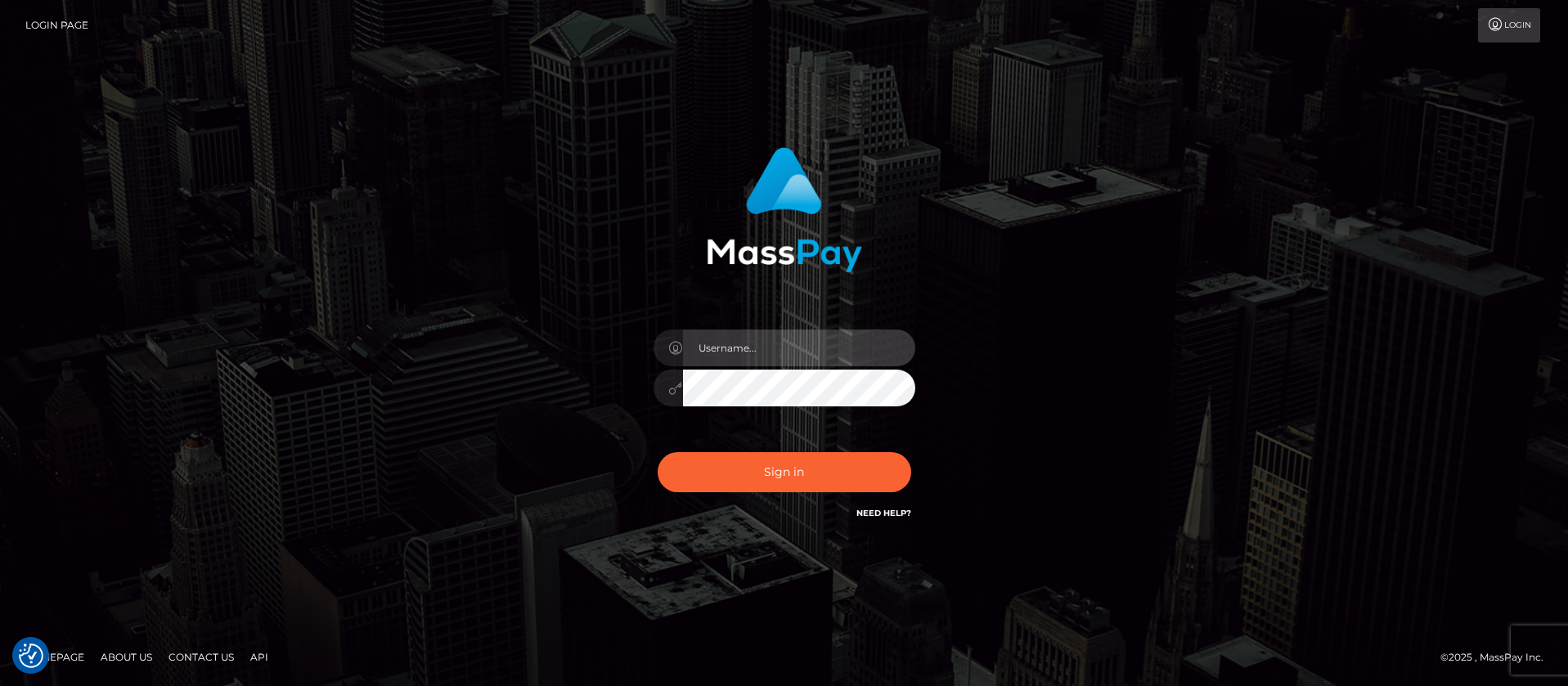
type input "balsaberisic"
click at [729, 498] on div "Sign in Need Help?" at bounding box center [784, 479] width 286 height 73
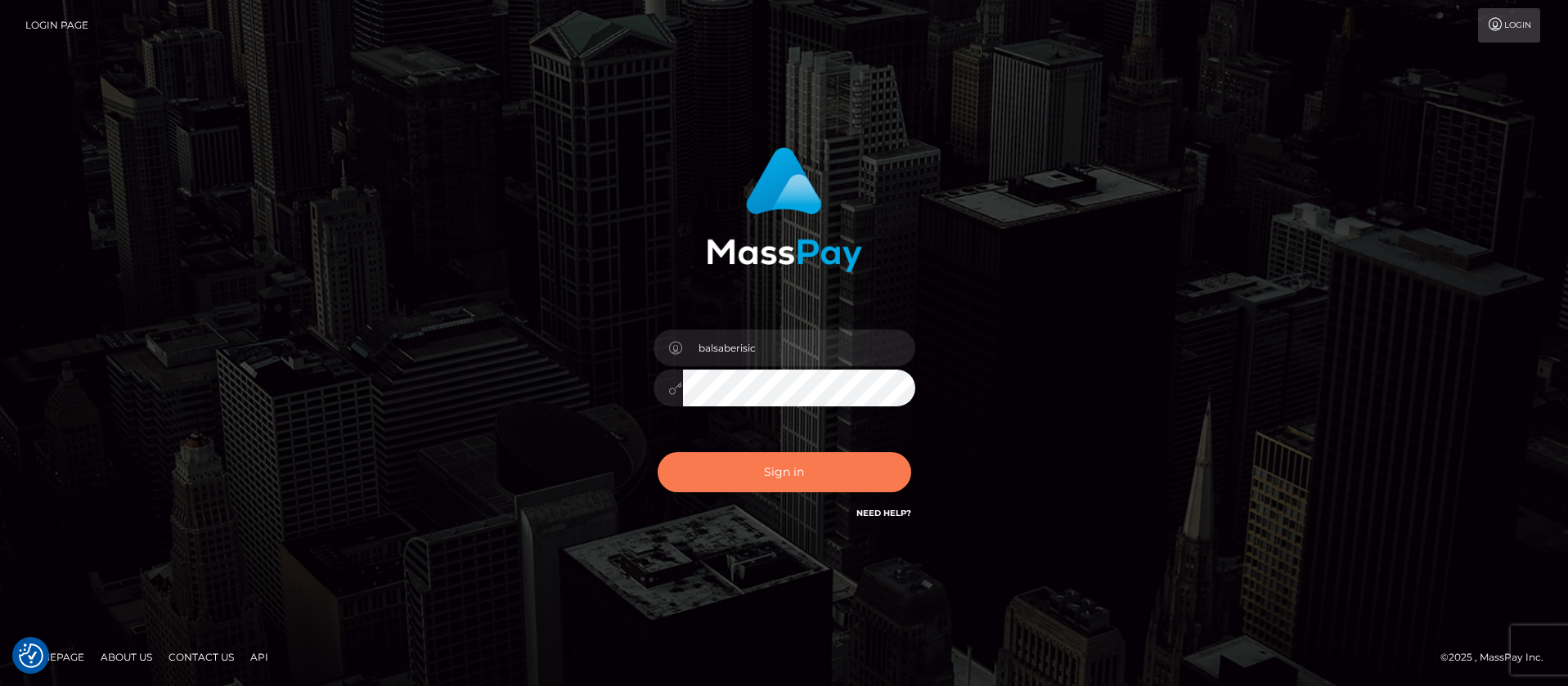
click at [738, 477] on button "Sign in" at bounding box center [784, 472] width 254 height 40
type input "balsaberisic"
click at [691, 466] on button "Sign in" at bounding box center [784, 472] width 254 height 40
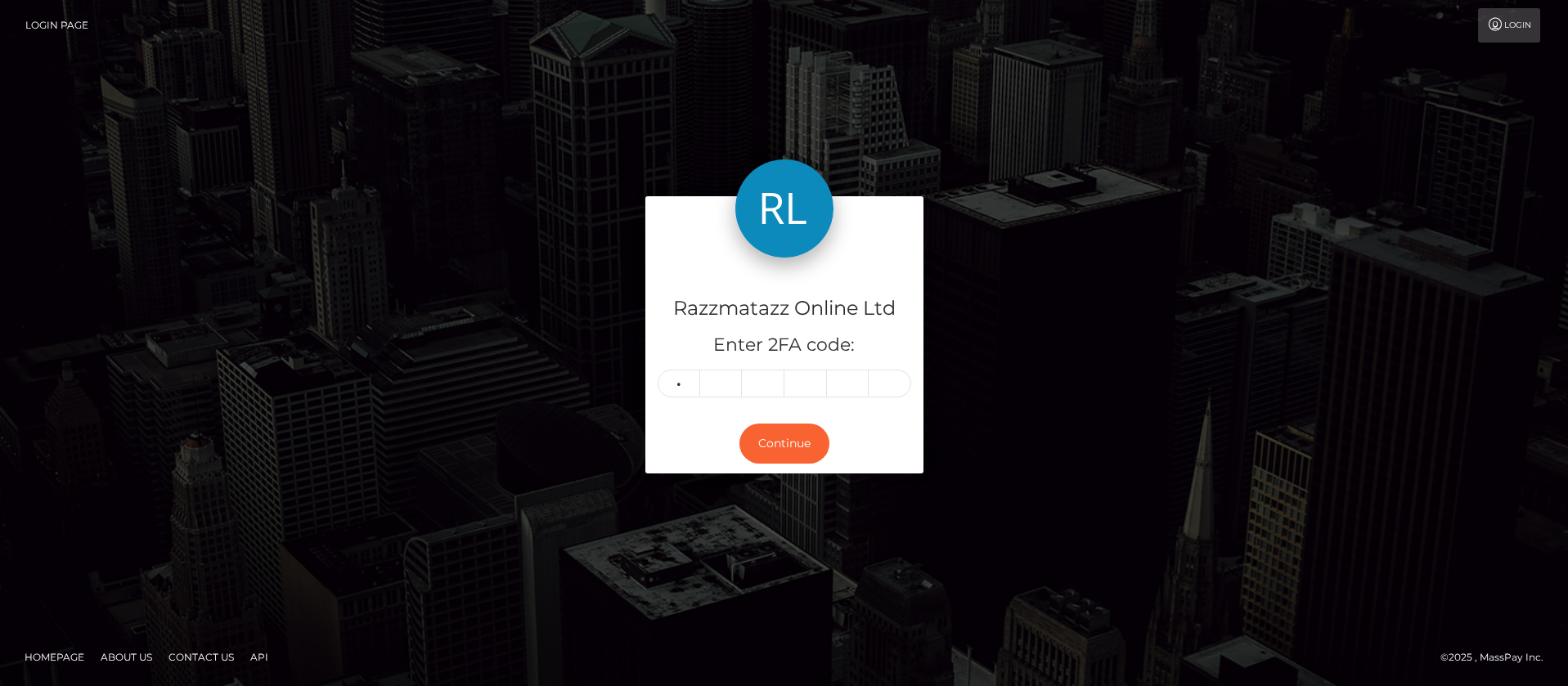
type input "0"
type input "8"
type input "5"
type input "4"
type input "7"
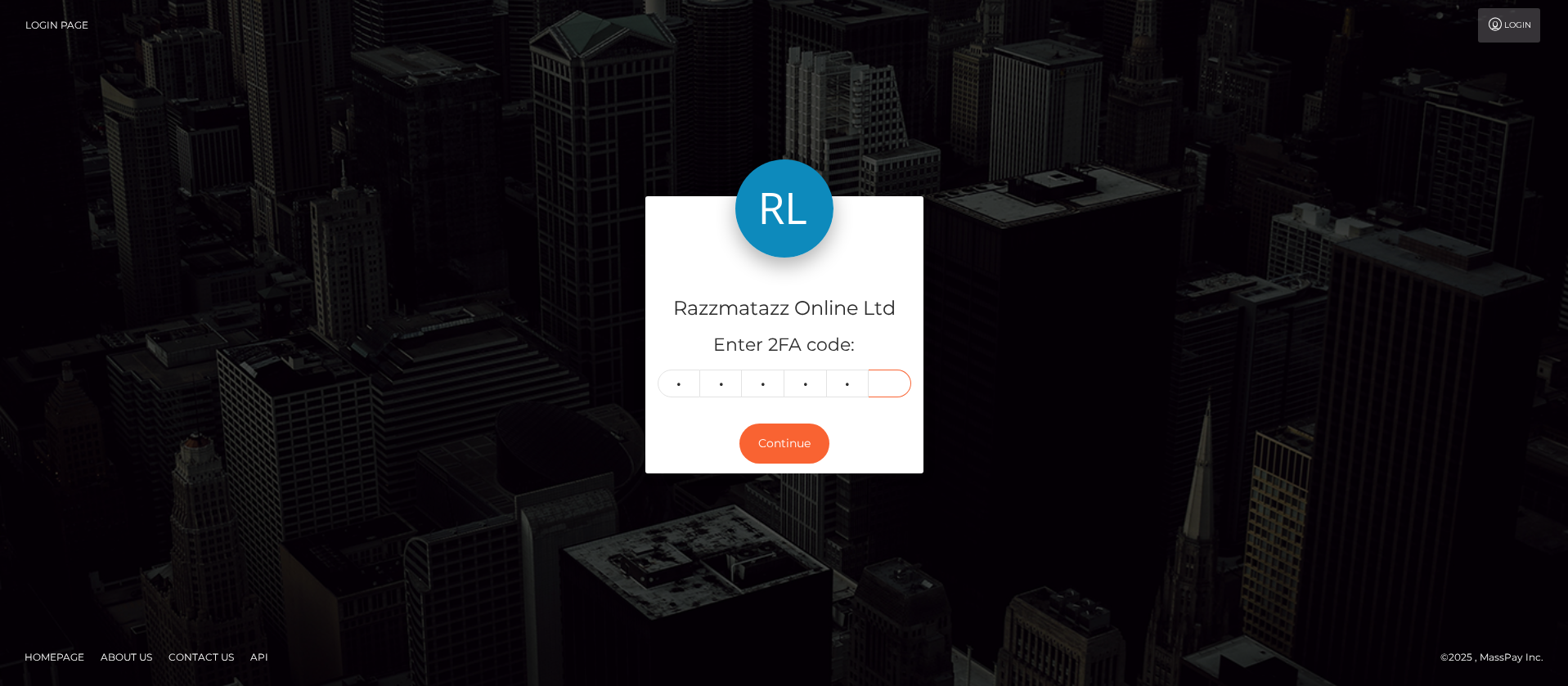
type input "8"
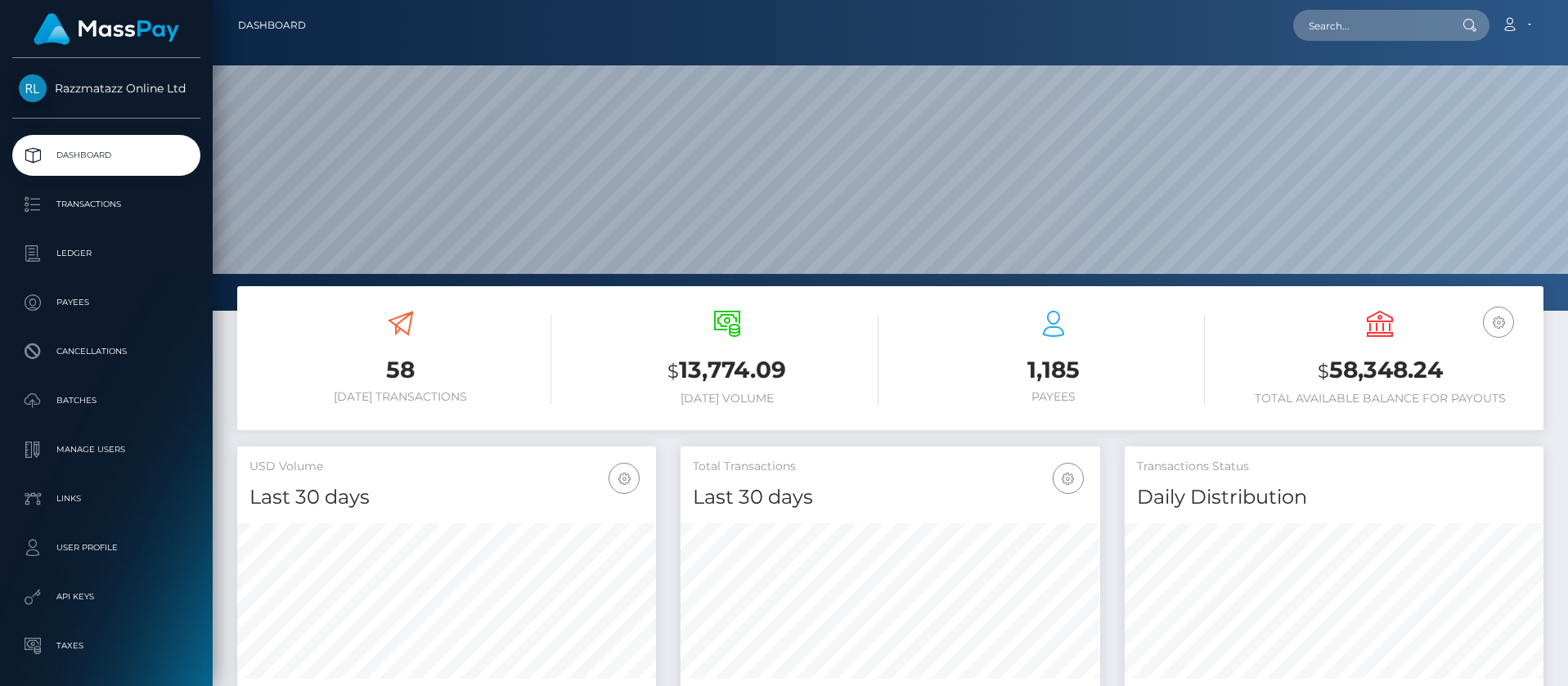
scroll to position [290, 419]
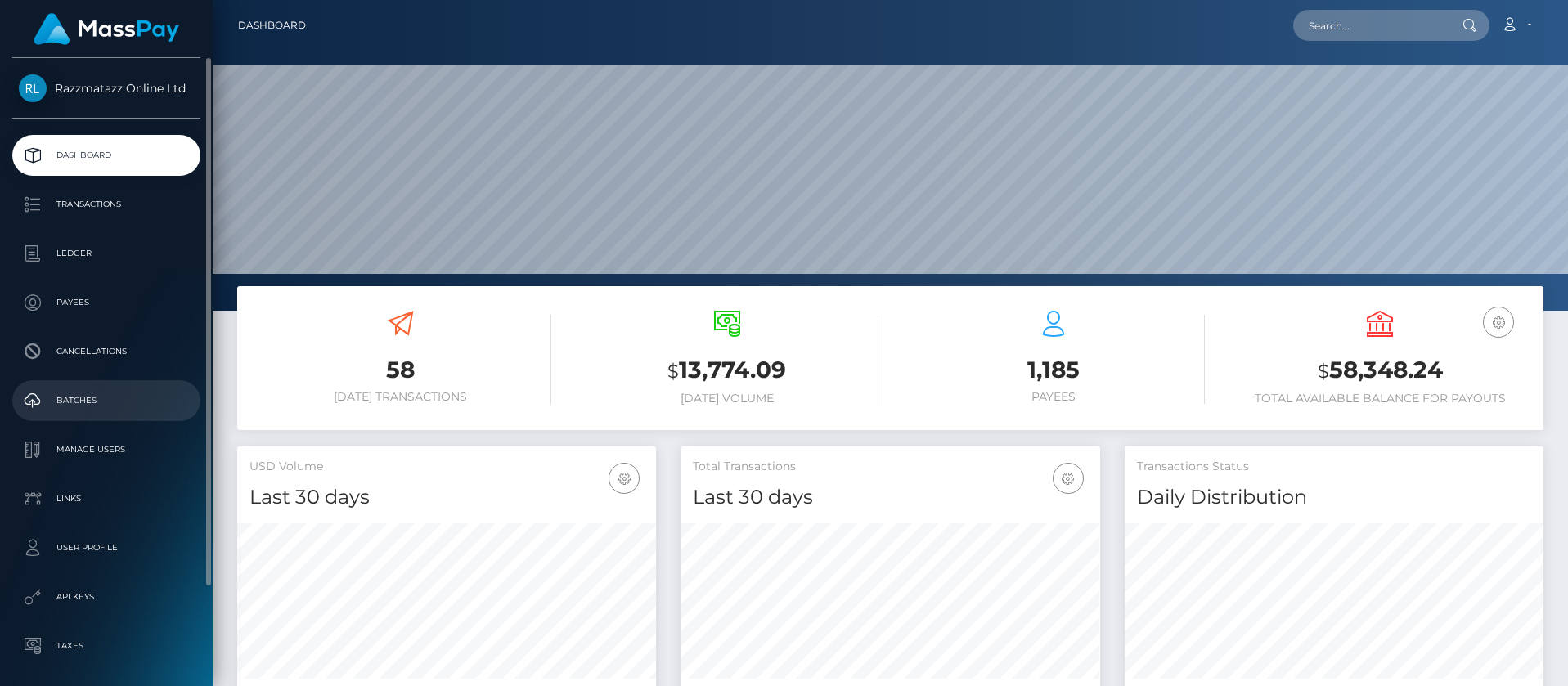
click at [90, 408] on p "Batches" at bounding box center [106, 401] width 175 height 24
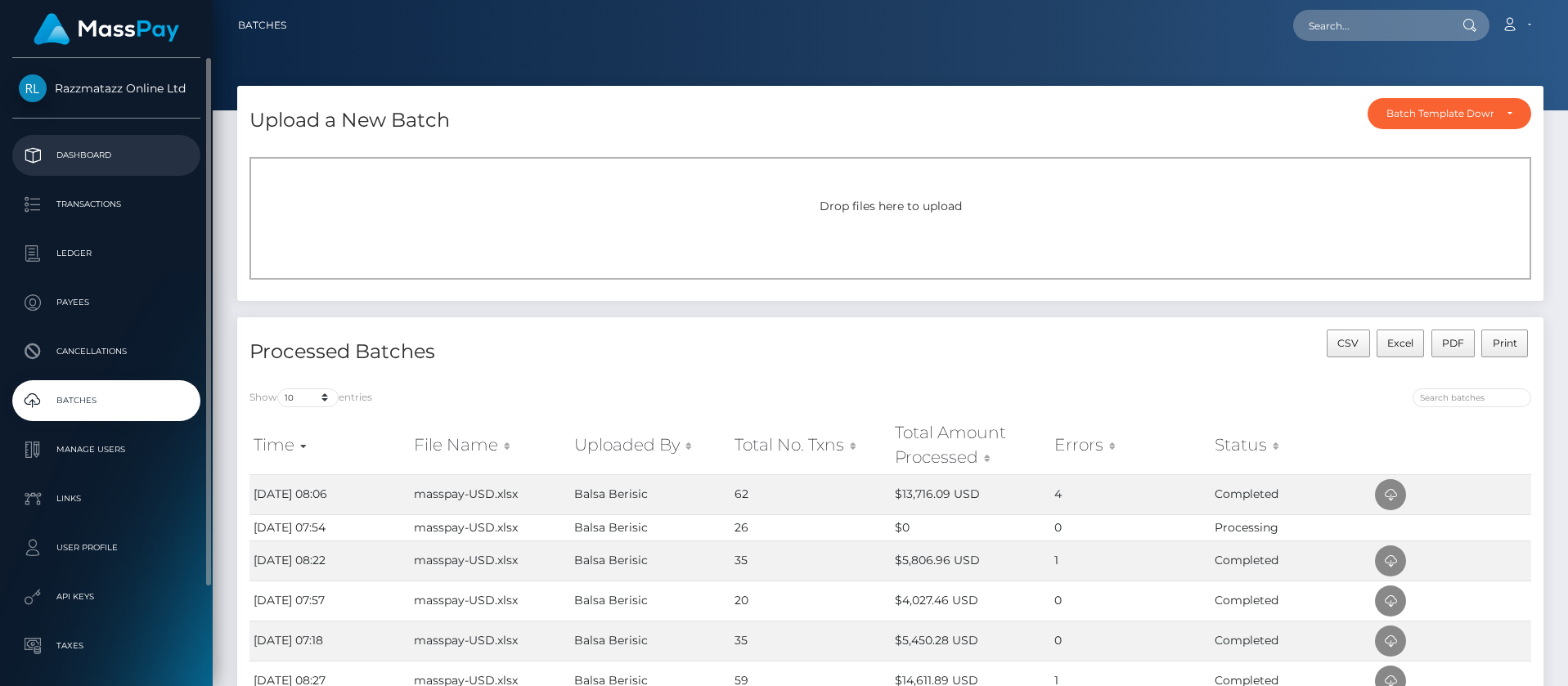
click at [107, 158] on p "Dashboard" at bounding box center [106, 155] width 175 height 24
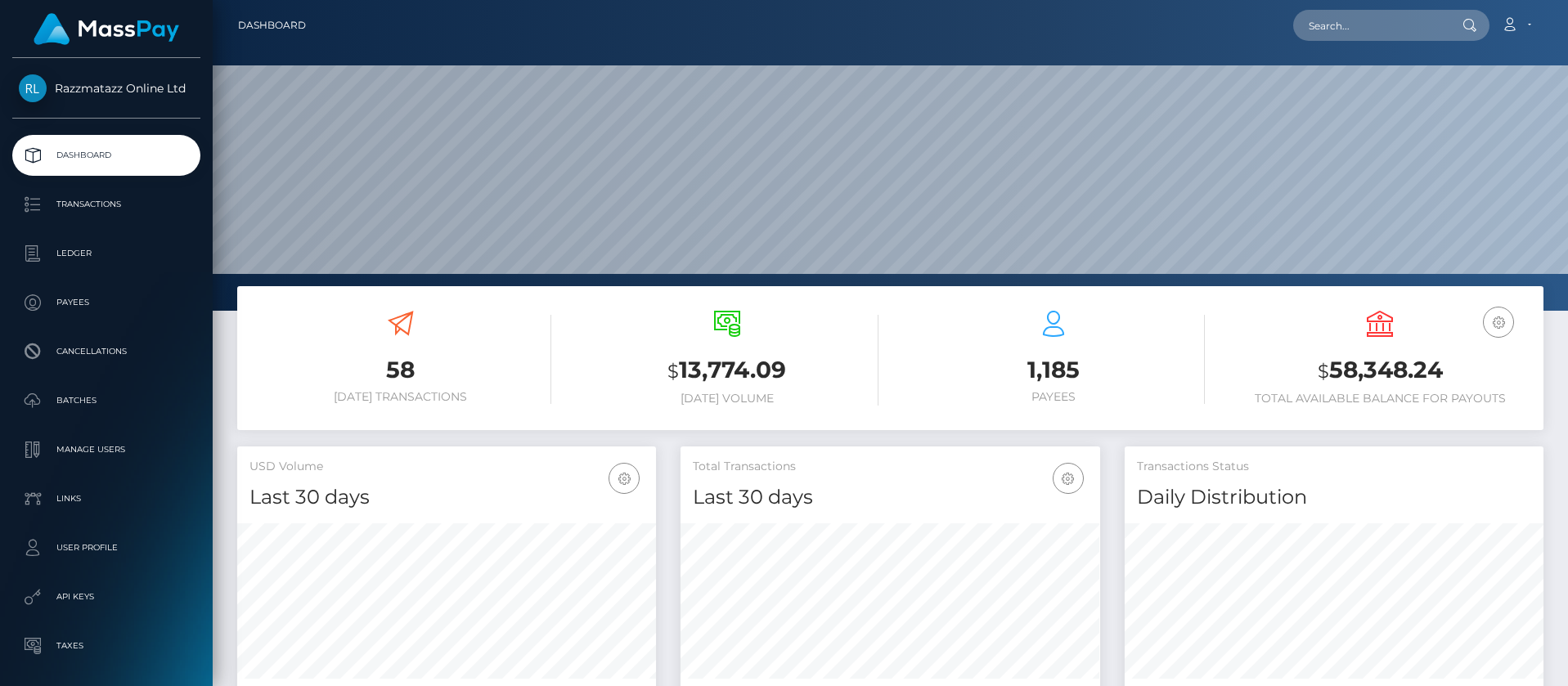
scroll to position [290, 419]
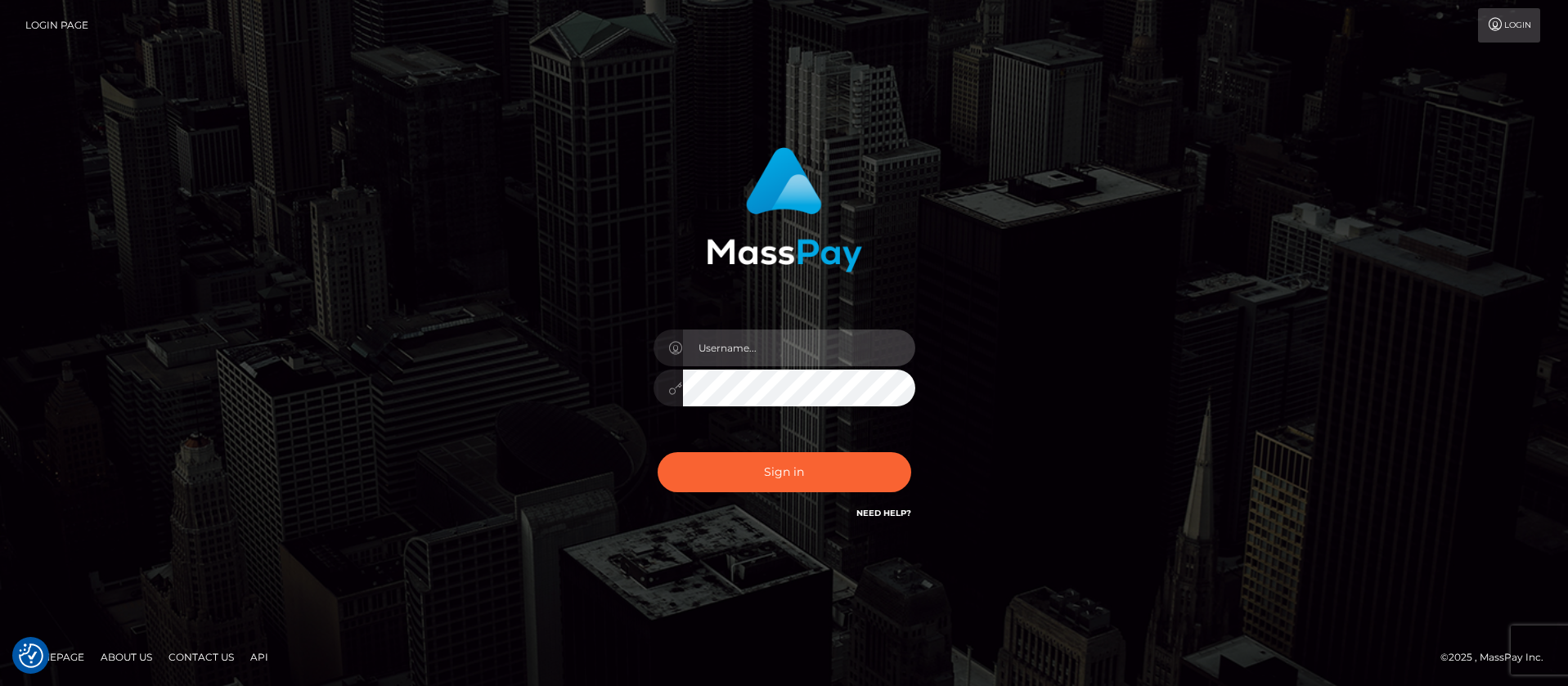
type input "balsaberisic"
click at [722, 504] on div "Sign in Need Help?" at bounding box center [784, 479] width 286 height 73
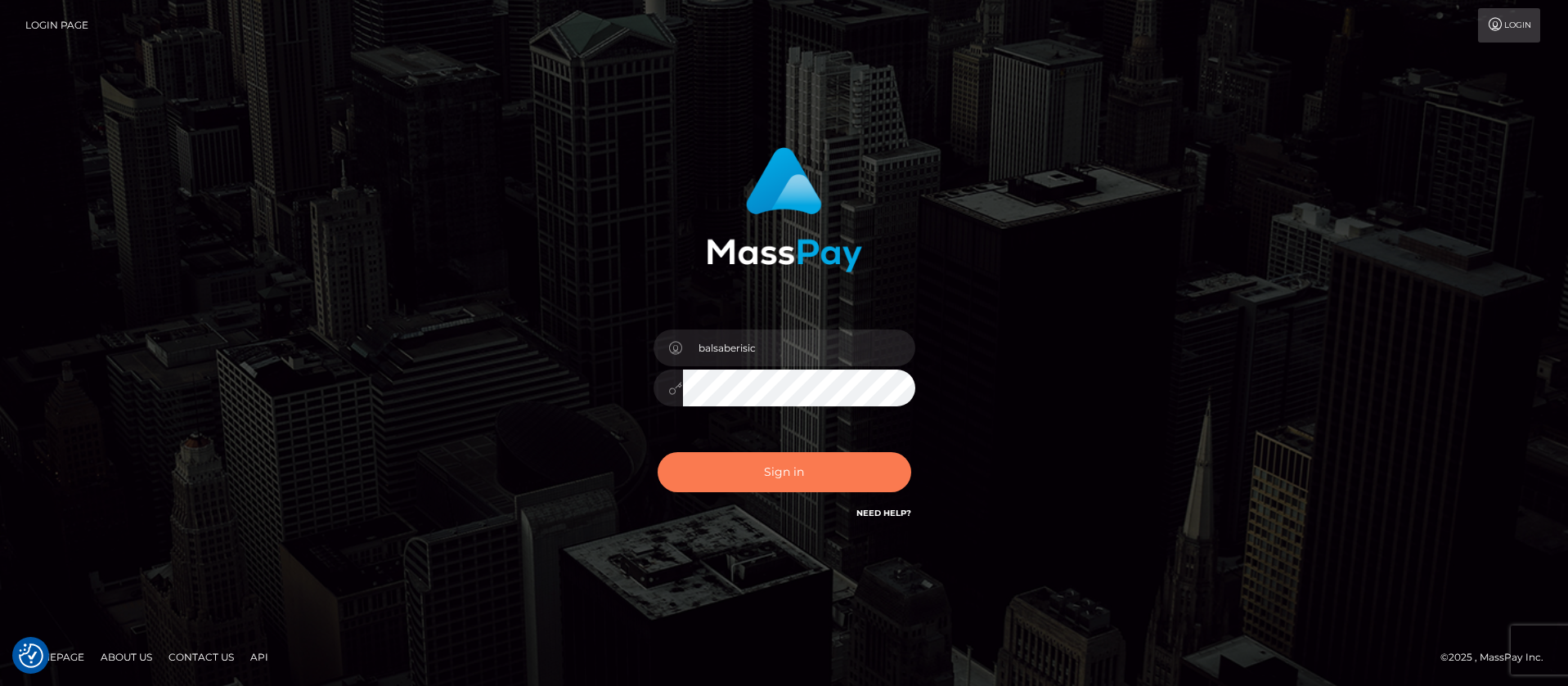
click at [725, 476] on button "Sign in" at bounding box center [784, 472] width 254 height 40
type input "balsaberisic"
click at [742, 478] on button "Sign in" at bounding box center [784, 472] width 254 height 40
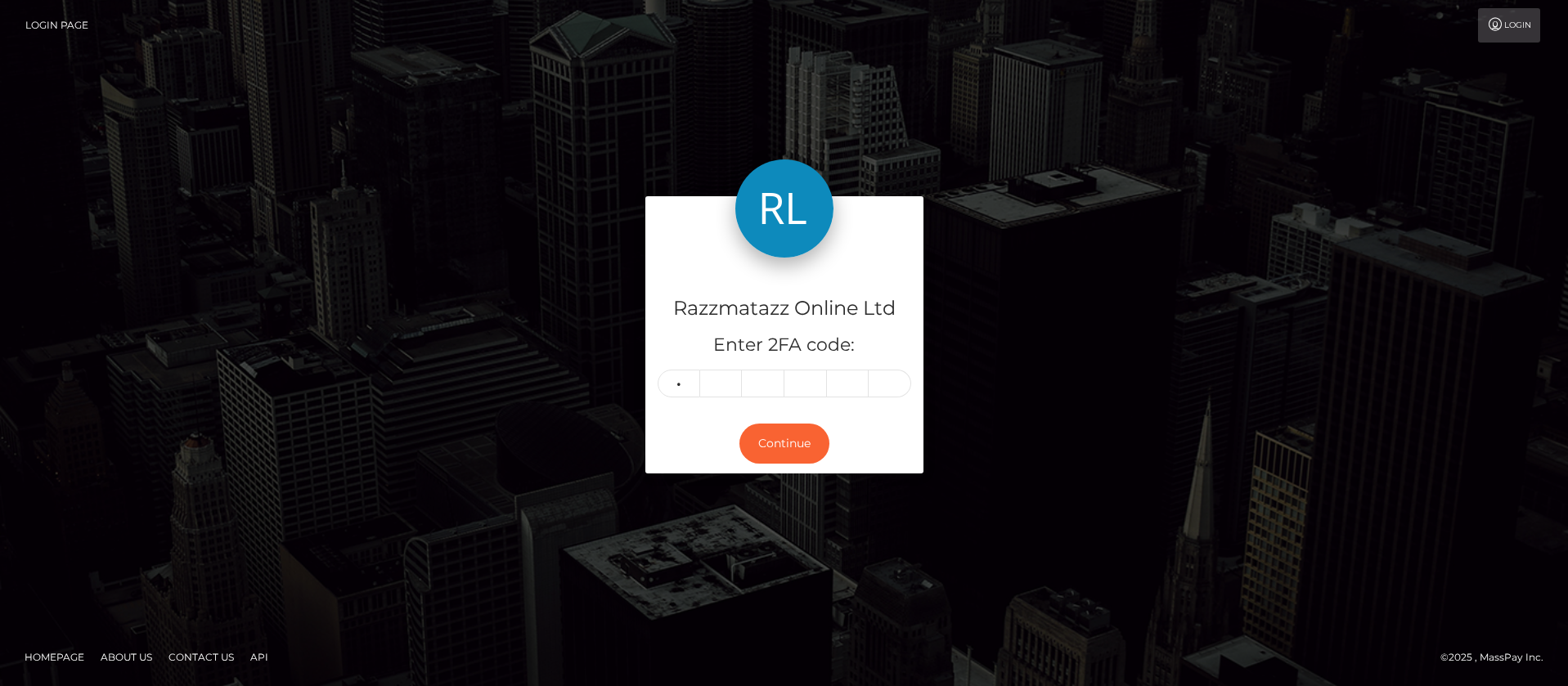
type input "7"
type input "8"
type input "0"
type input "7"
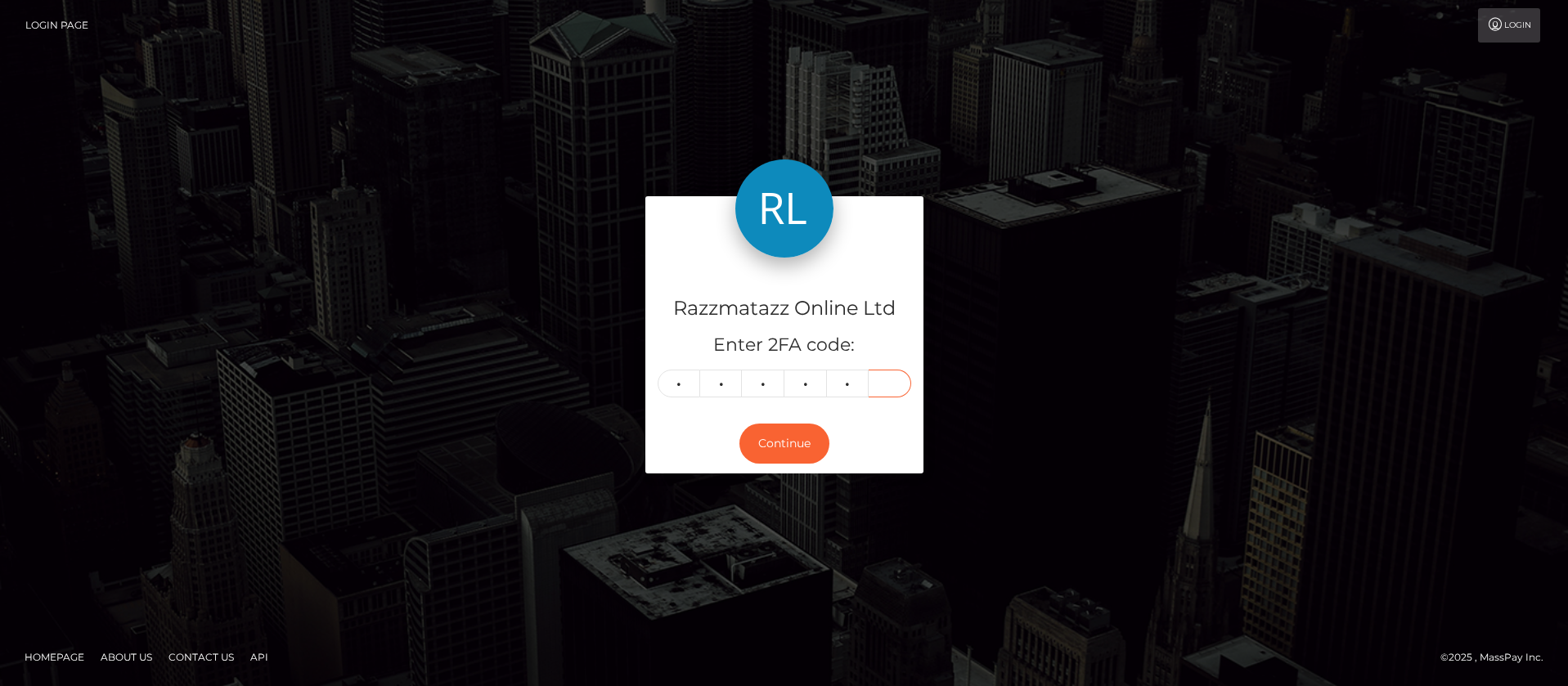
type input "7"
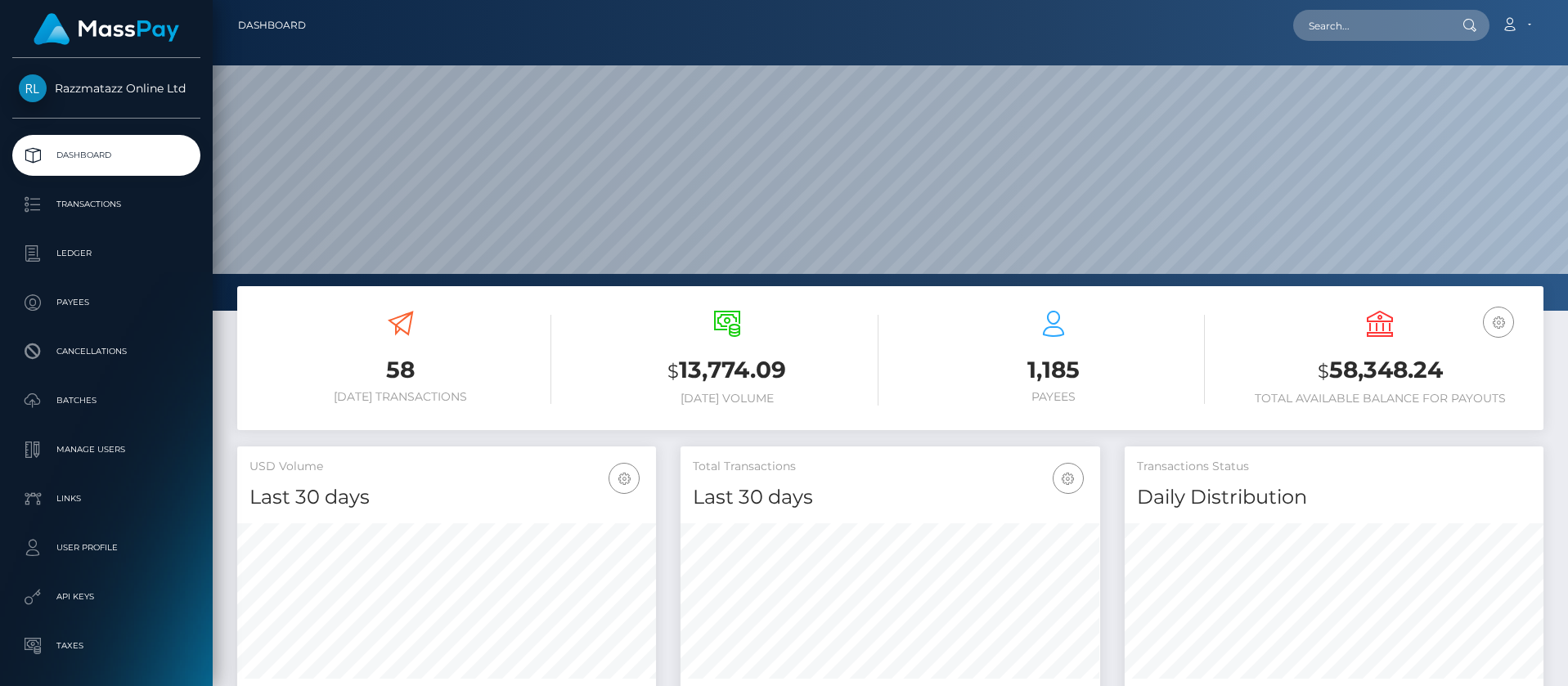
scroll to position [290, 419]
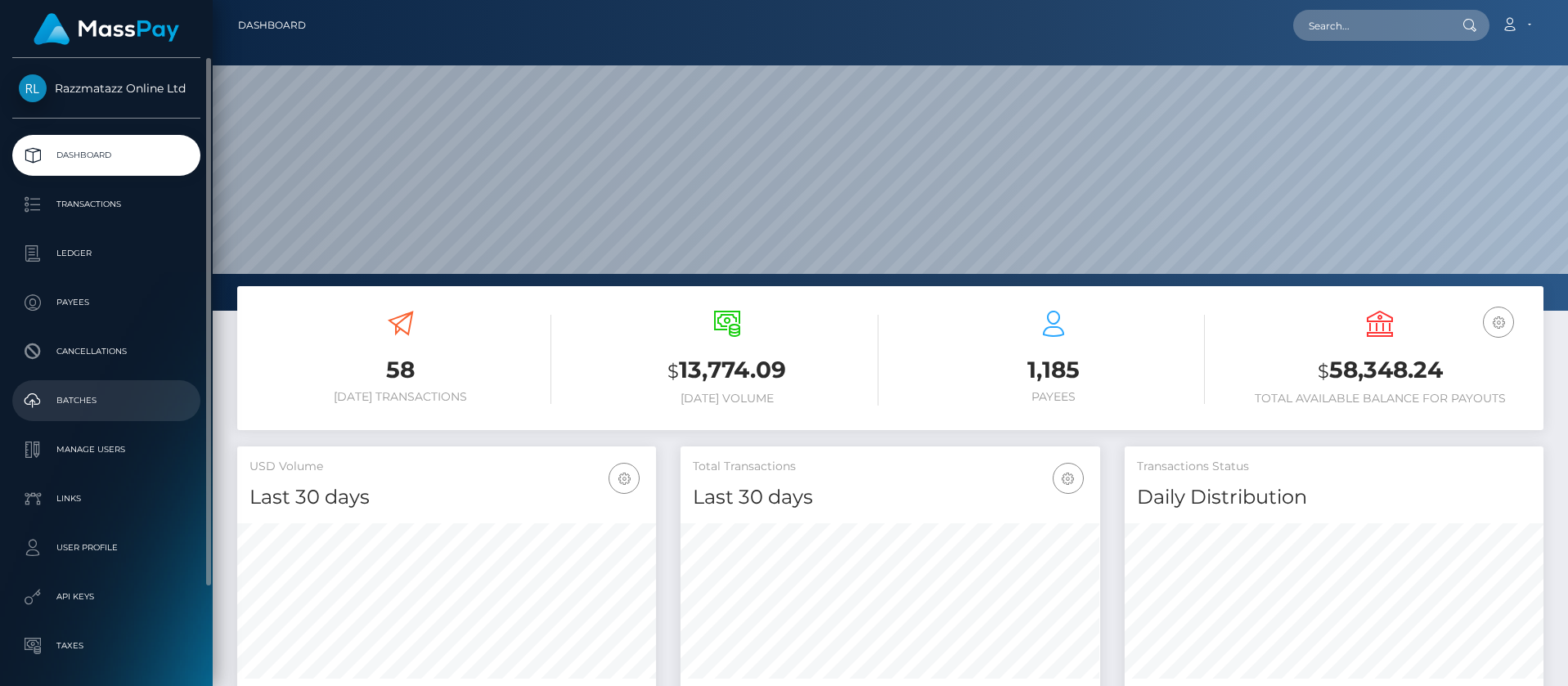
click at [100, 389] on p "Batches" at bounding box center [106, 401] width 175 height 24
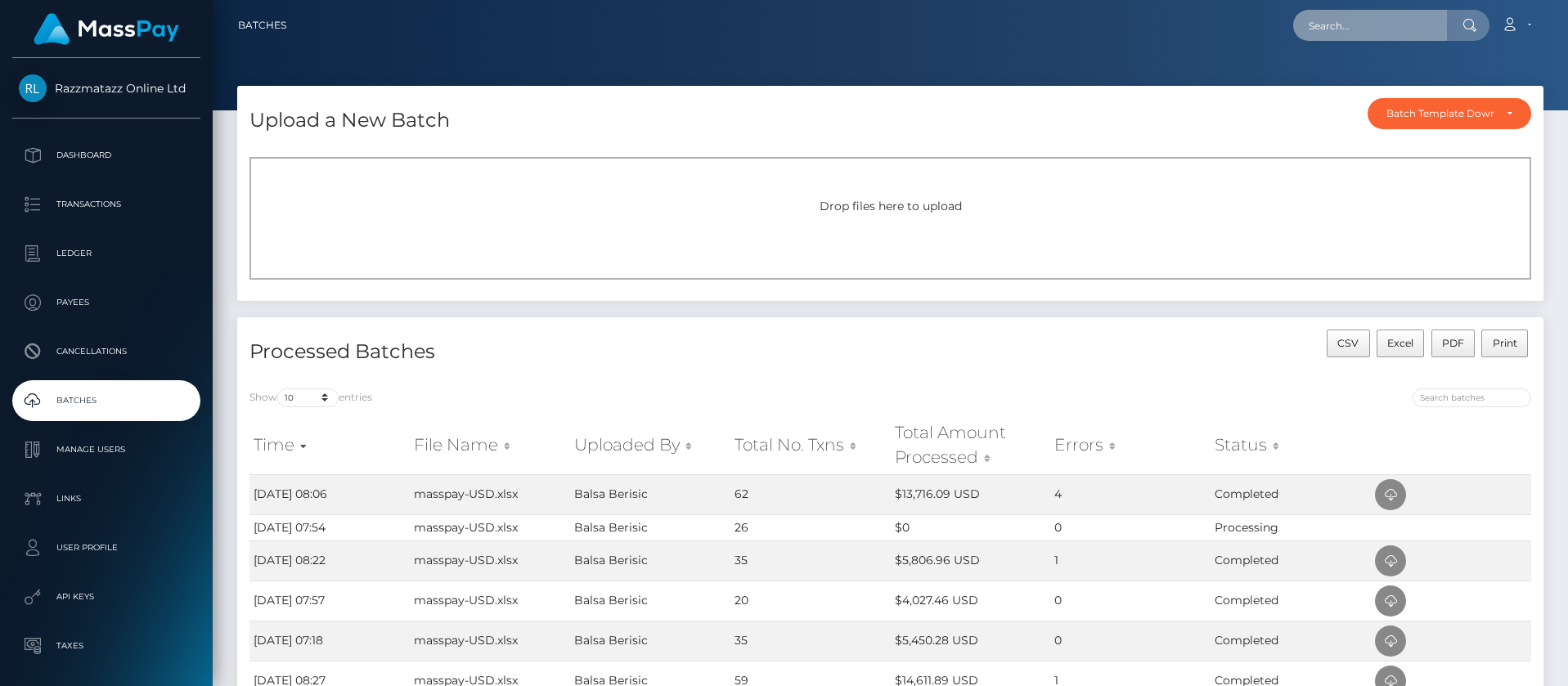
click at [1340, 36] on input "text" at bounding box center [1370, 24] width 154 height 31
click at [1345, 26] on input "text" at bounding box center [1370, 24] width 154 height 31
paste input "[PERSON_NAME]"
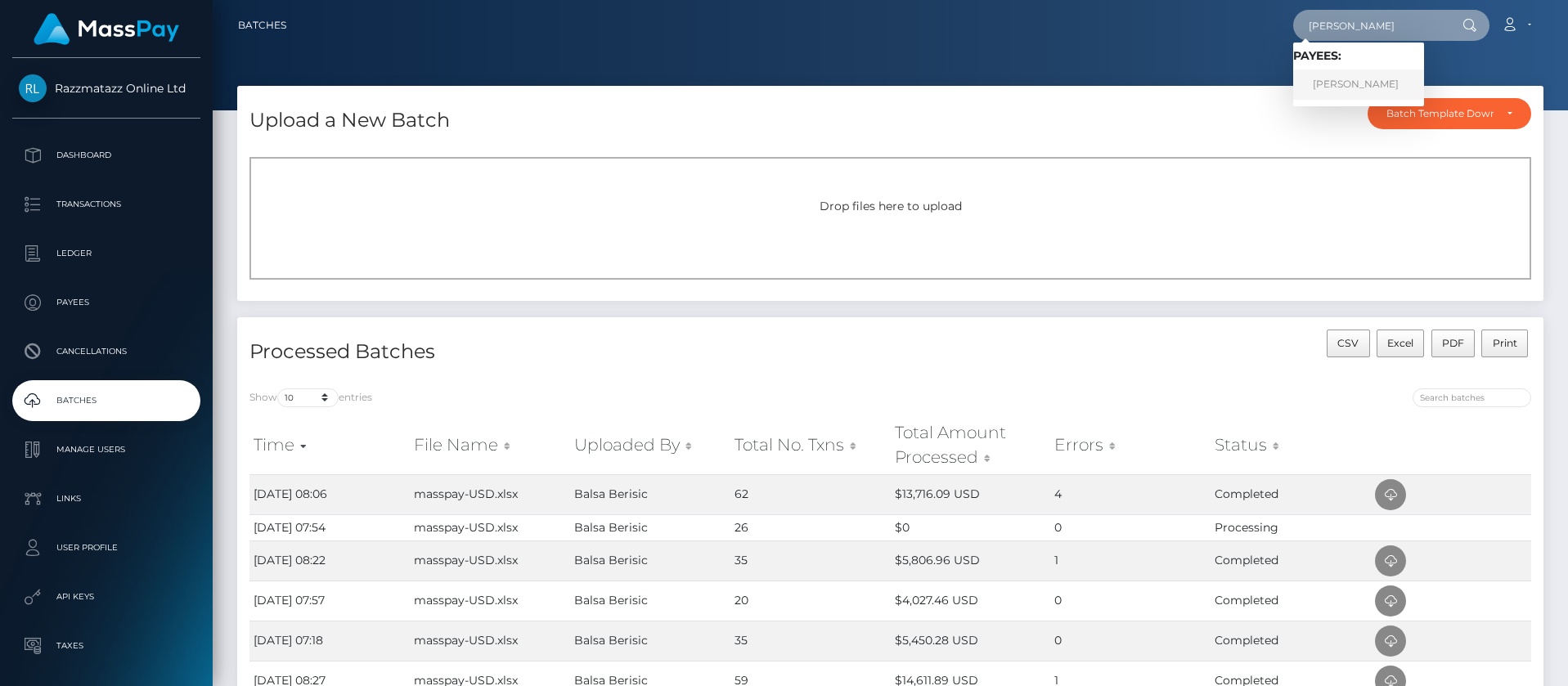
type input "[PERSON_NAME]"
click at [1362, 82] on link "[PERSON_NAME]" at bounding box center [1359, 84] width 131 height 30
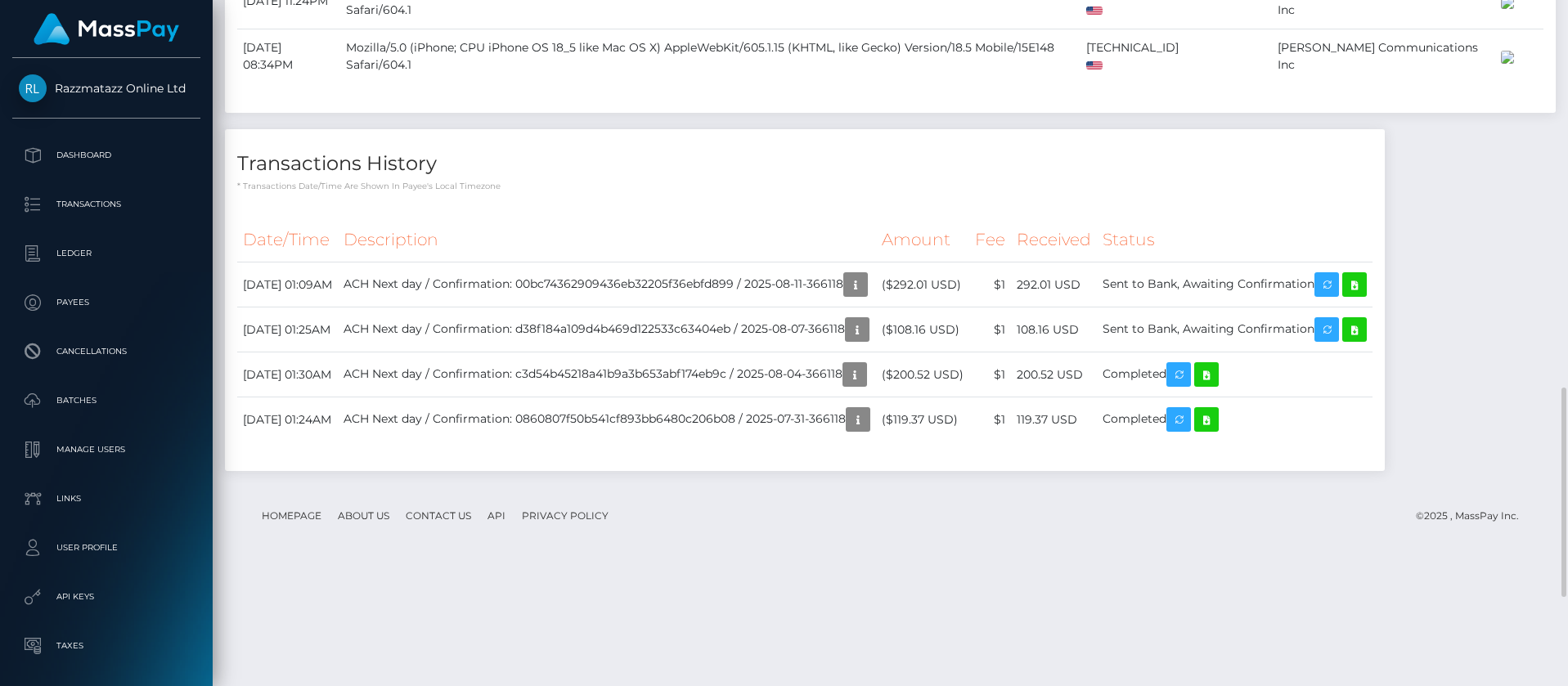
scroll to position [1513, 0]
